Goal: Find specific page/section: Find specific page/section

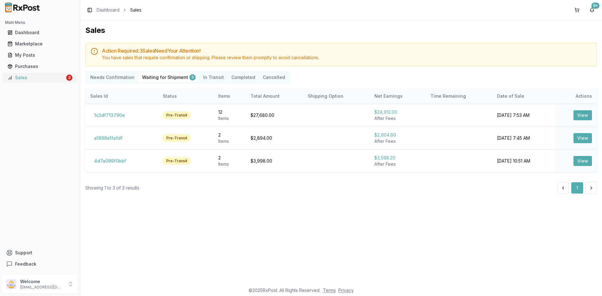
click at [41, 76] on div "Sales" at bounding box center [36, 78] width 57 height 6
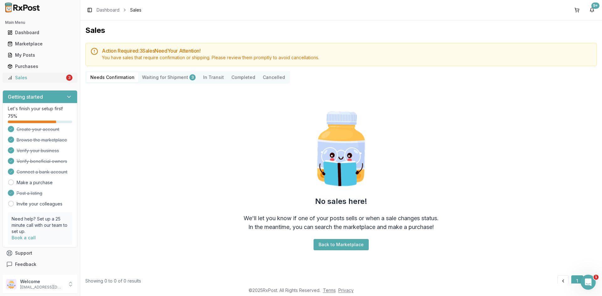
click at [49, 75] on div "Sales" at bounding box center [36, 78] width 57 height 6
click at [129, 80] on Confirmation "Needs Confirmation" at bounding box center [112, 77] width 52 height 10
click at [149, 75] on Shipment "Waiting for Shipment 3" at bounding box center [168, 77] width 61 height 10
